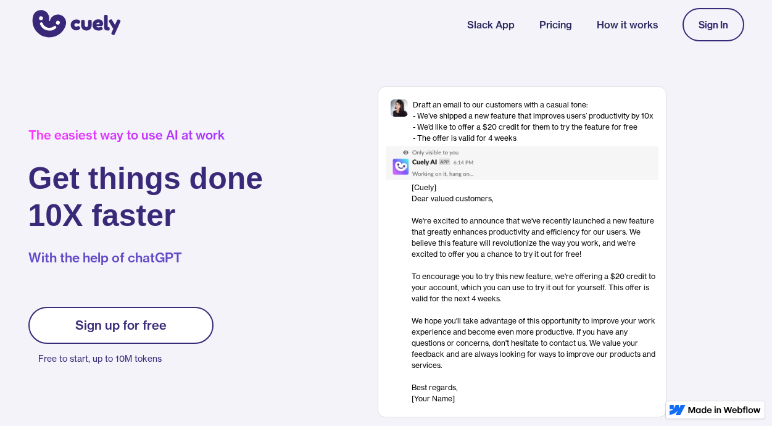
click at [167, 307] on link "Sign up for free" at bounding box center [120, 325] width 185 height 37
click at [157, 321] on div "Sign up for free" at bounding box center [120, 325] width 91 height 15
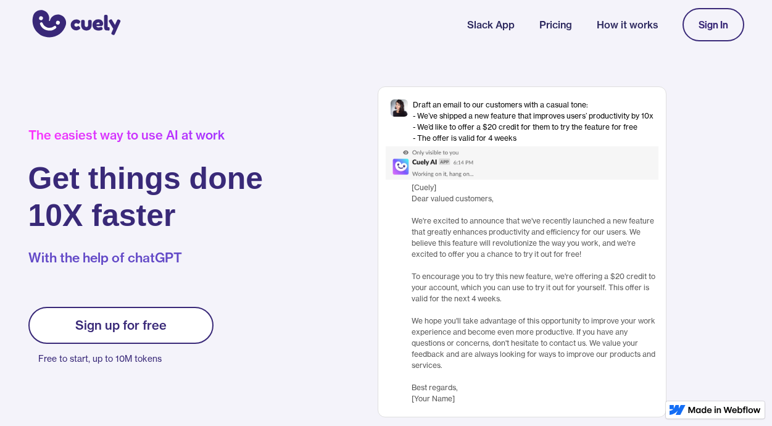
click at [157, 321] on div "Sign up for free" at bounding box center [120, 325] width 91 height 15
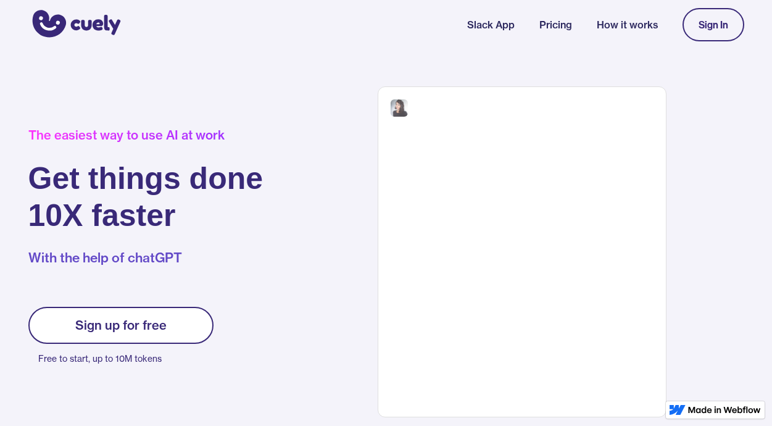
click at [157, 321] on div "Sign up for free" at bounding box center [120, 325] width 91 height 15
drag, startPoint x: 0, startPoint y: 0, endPoint x: 157, endPoint y: 321, distance: 357.1
click at [157, 321] on div "Sign up for free" at bounding box center [120, 325] width 91 height 15
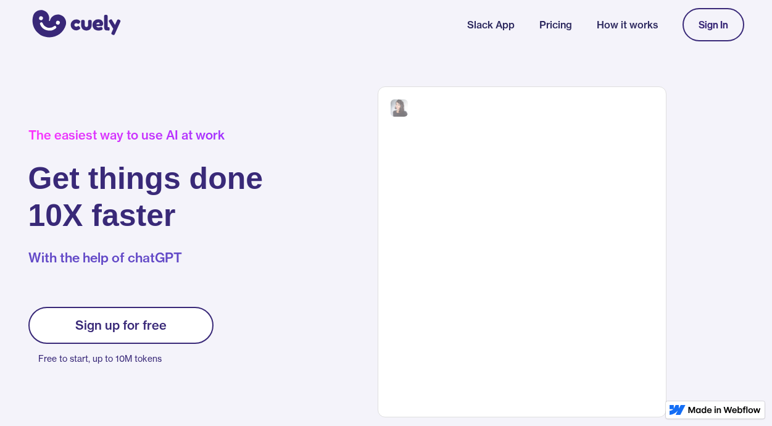
click at [157, 321] on div "Sign up for free" at bounding box center [120, 325] width 91 height 15
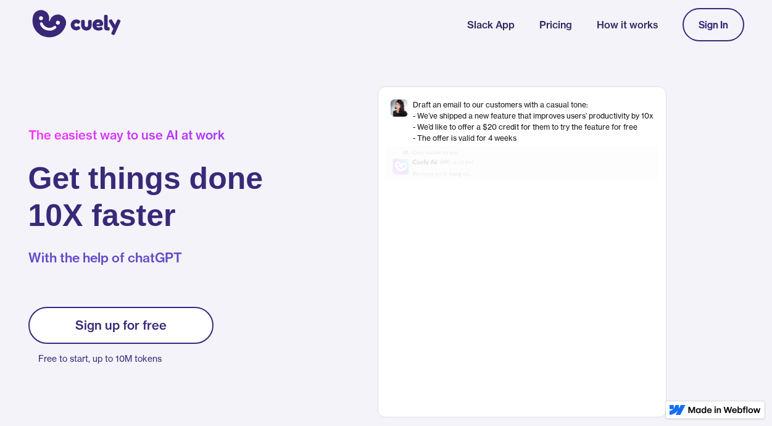
click at [170, 301] on div "The easiest way to use AI at work Get things done 10X faster With the help of c…" at bounding box center [164, 252] width 272 height 249
click at [120, 361] on p "Free to start, up to 10M tokens" at bounding box center [125, 358] width 175 height 17
